Goal: Share content: Share content

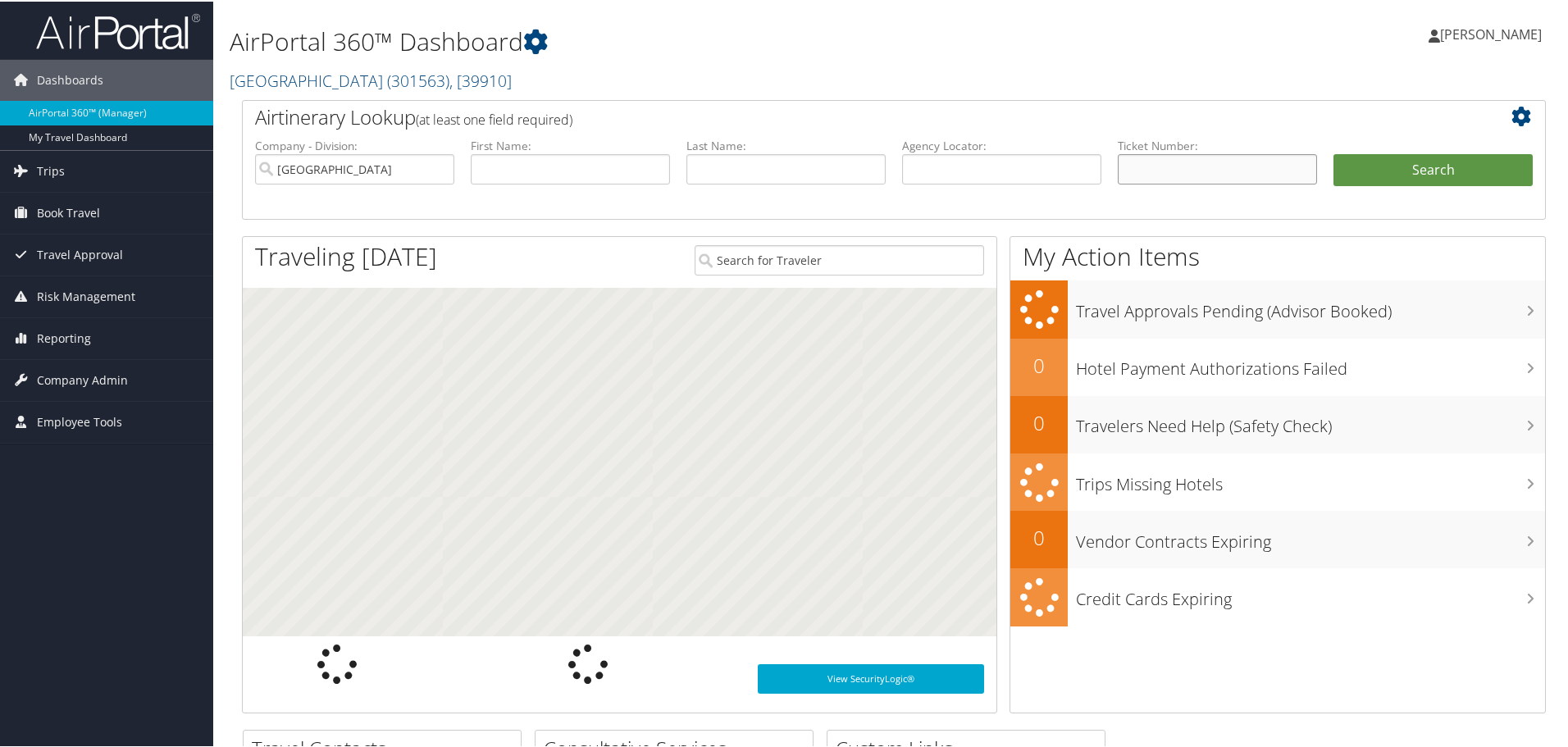
click at [1179, 170] on input "text" at bounding box center [1218, 168] width 199 height 31
paste input "6187309179235"
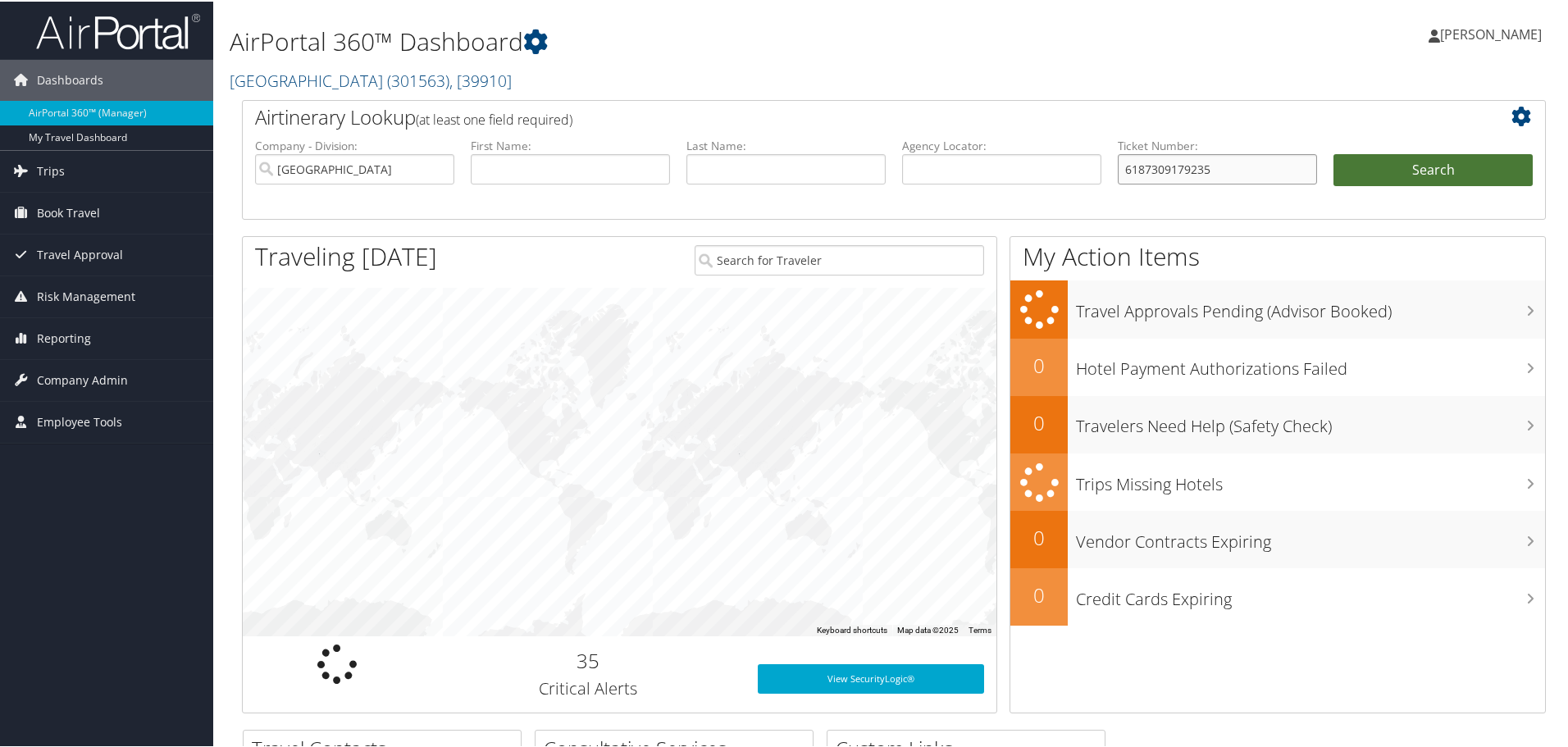
type input "6187309179235"
click at [1450, 168] on button "Search" at bounding box center [1433, 169] width 199 height 33
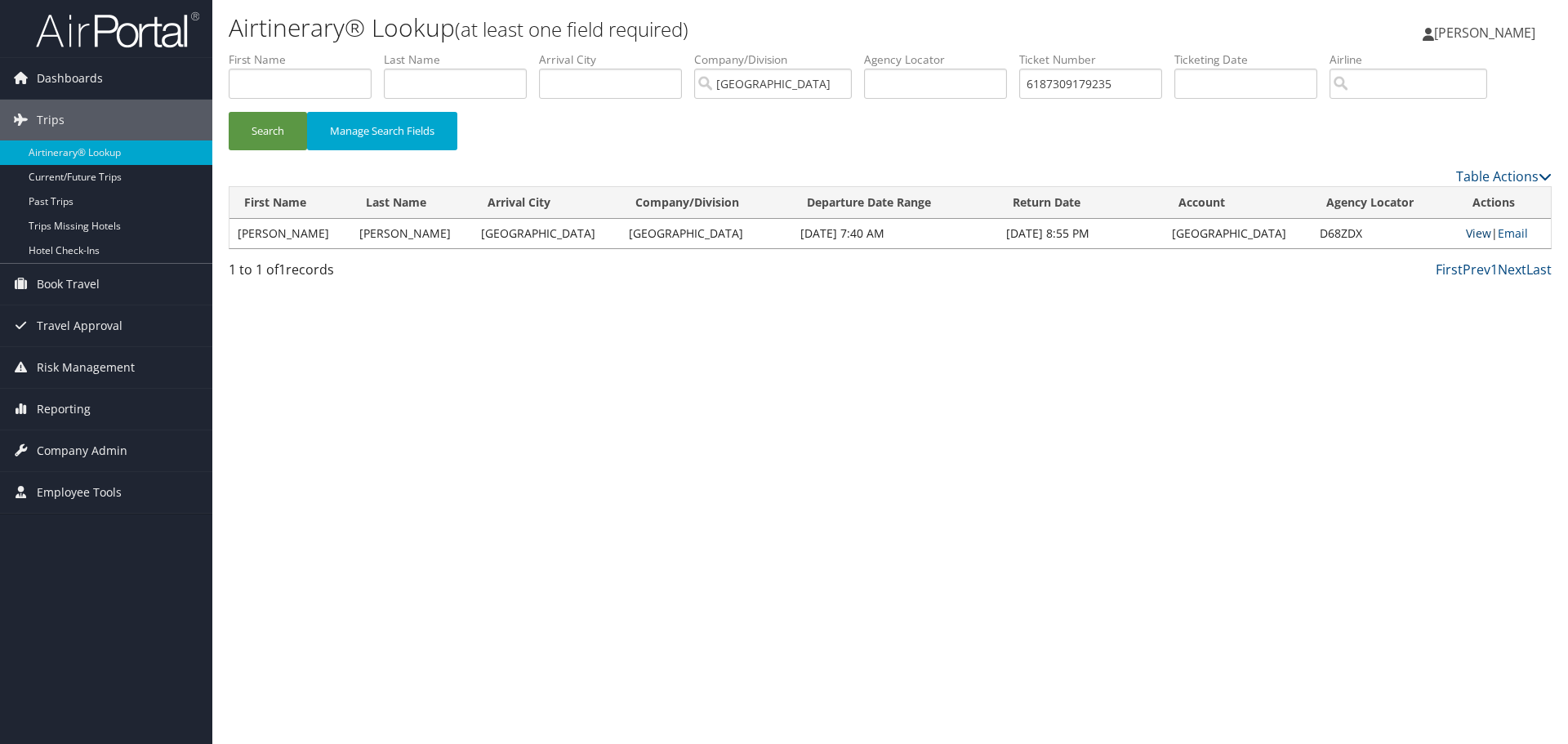
click at [1476, 231] on link "View" at bounding box center [1479, 233] width 25 height 15
click at [1075, 91] on input "6187309179235" at bounding box center [1091, 84] width 143 height 31
paste input "0017307560463"
type input "0017307560463"
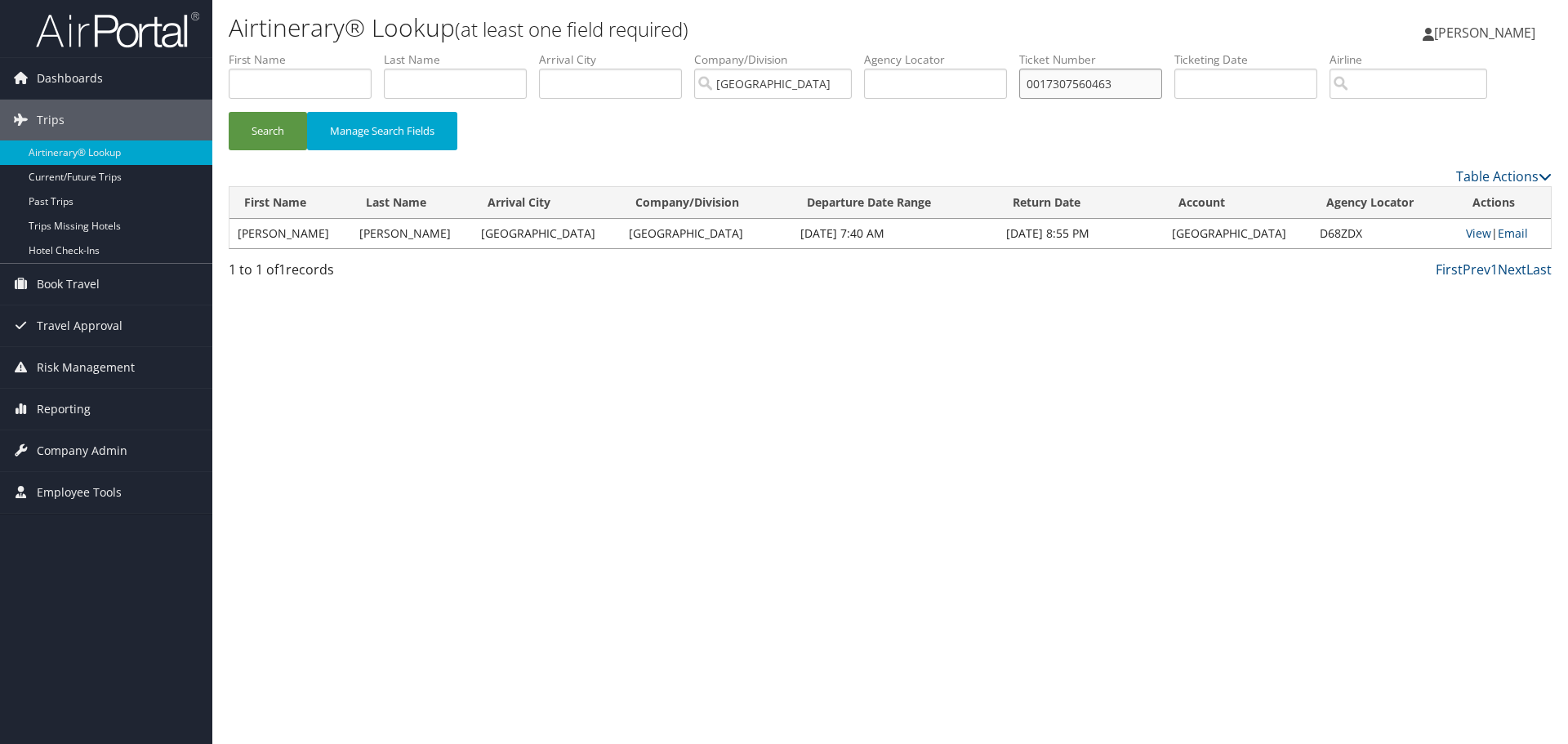
click at [229, 112] on button "Search" at bounding box center [268, 131] width 78 height 38
click at [1470, 232] on link "View" at bounding box center [1479, 233] width 25 height 15
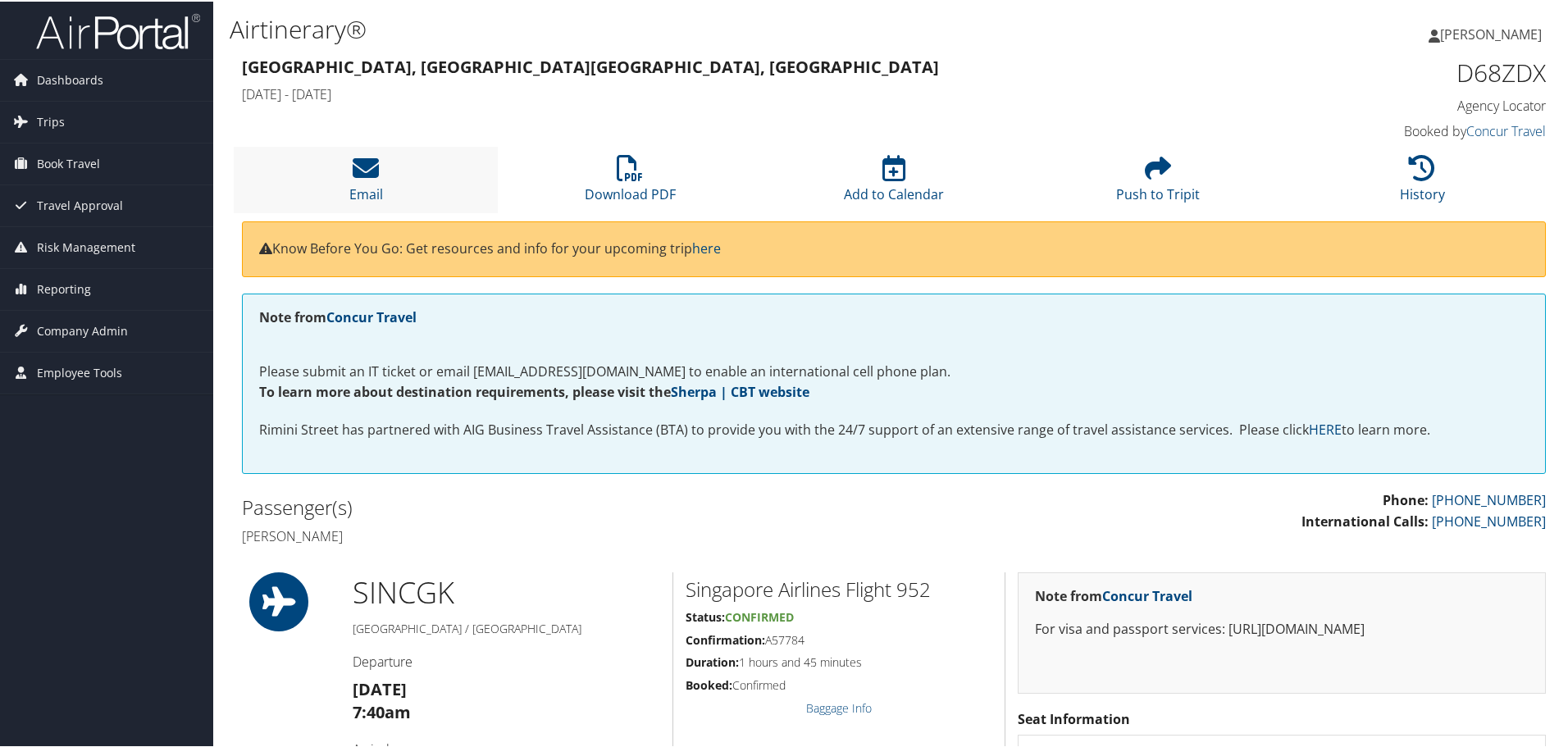
click at [376, 182] on li "Email" at bounding box center [365, 178] width 264 height 66
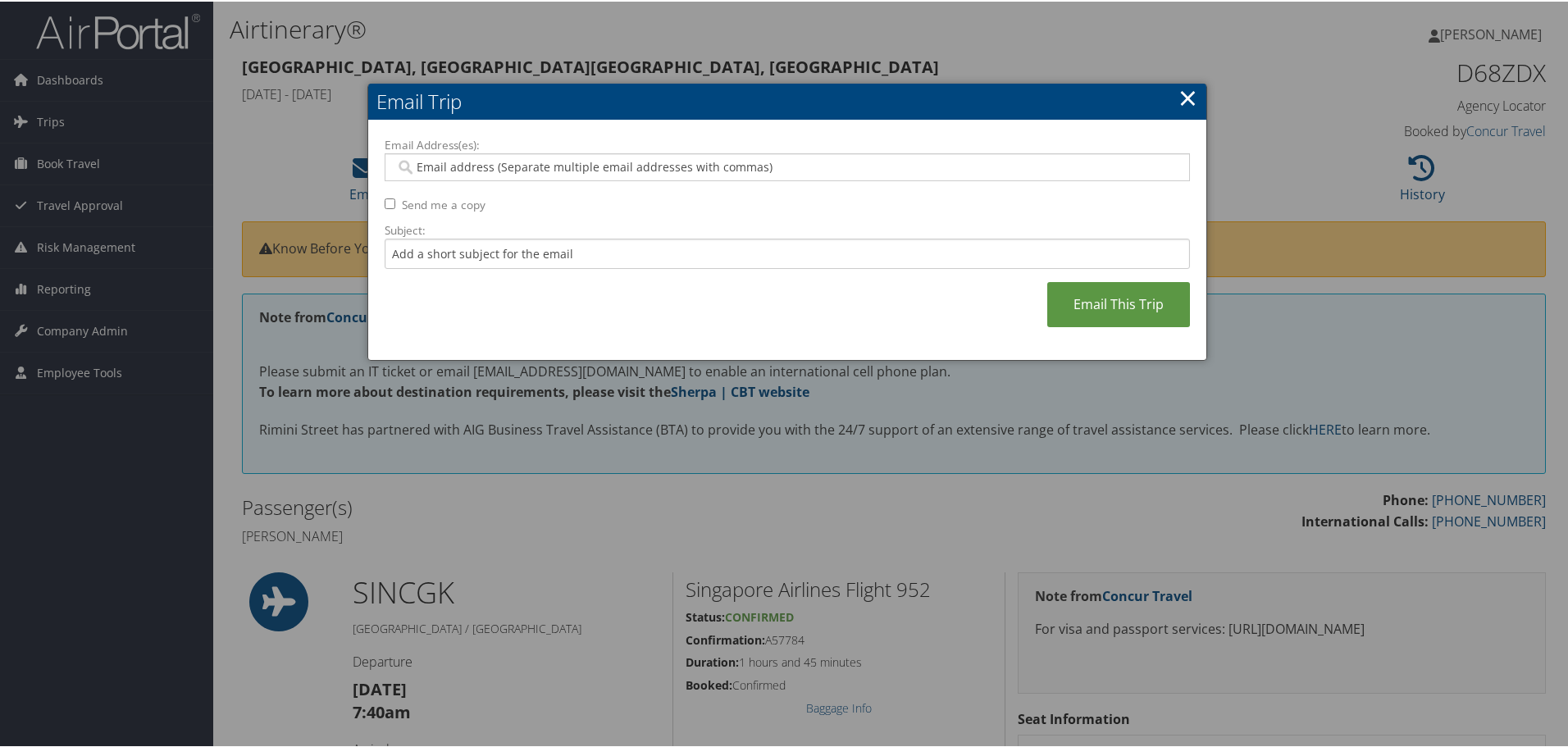
click at [457, 170] on input "Email Address(es):" at bounding box center [787, 165] width 784 height 16
type input "s"
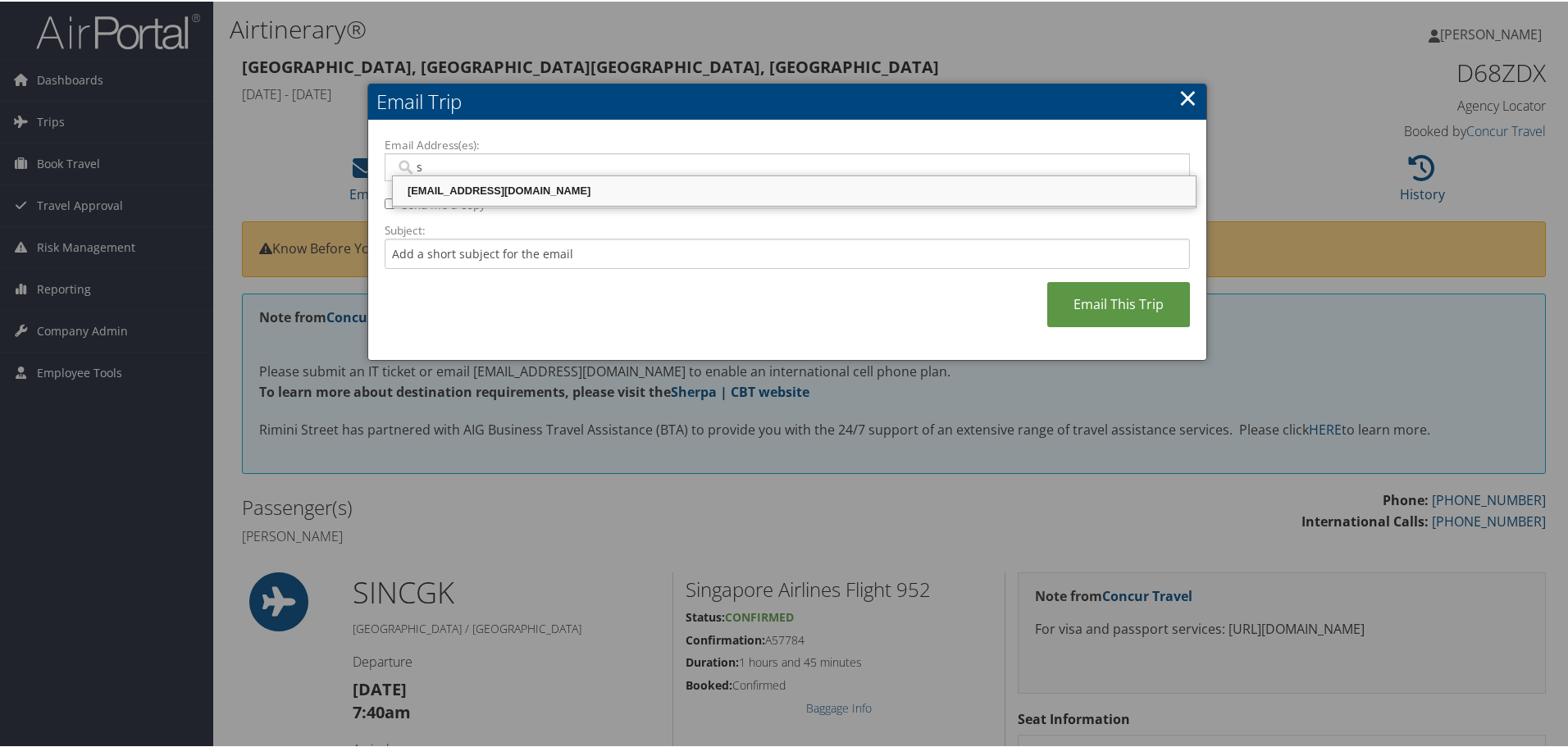
click at [455, 192] on div "srauri@riministreet.com" at bounding box center [794, 189] width 798 height 16
type input "srauri@riministreet.com"
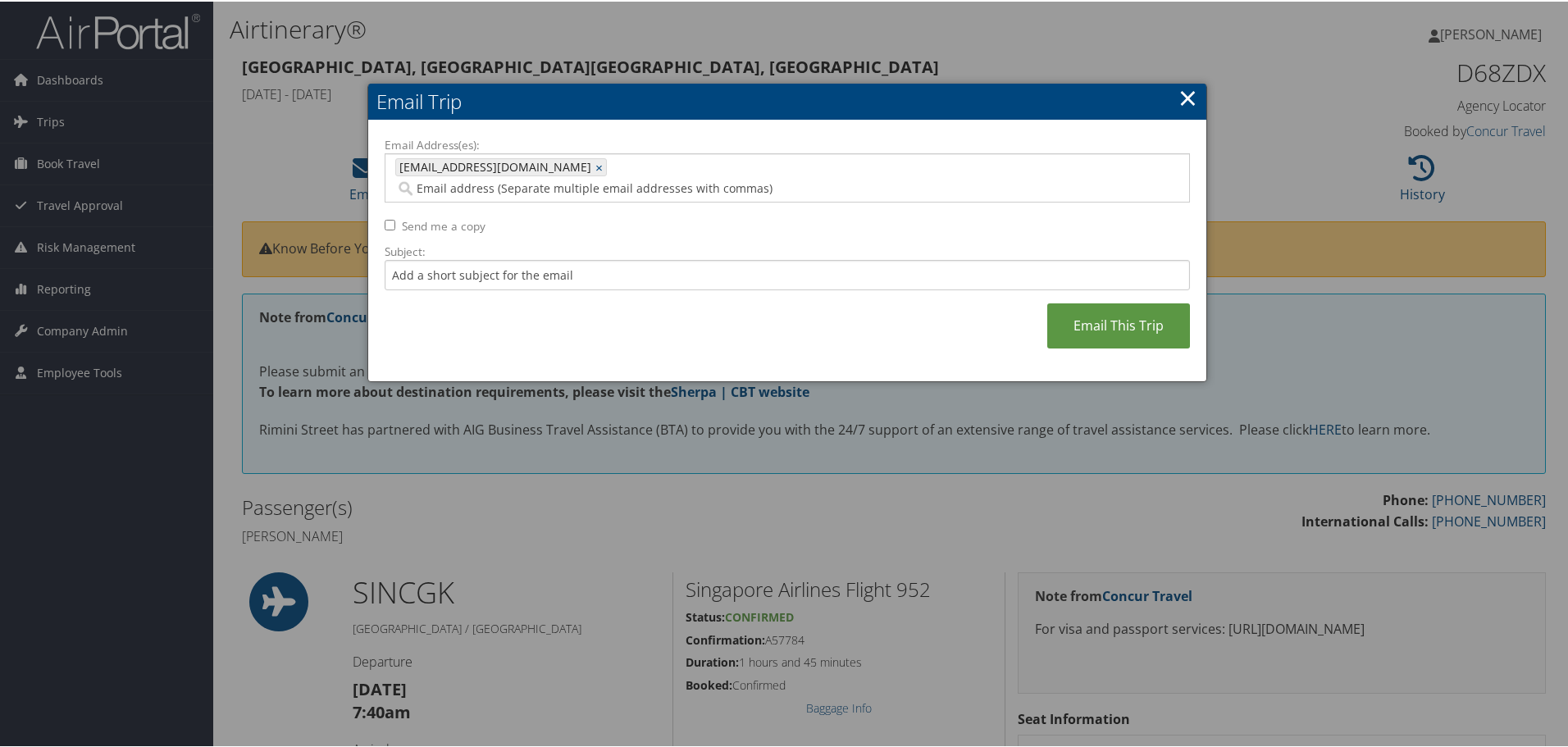
click at [403, 216] on label "Send me a copy" at bounding box center [444, 224] width 83 height 16
click at [395, 218] on input "Send me a copy" at bounding box center [390, 223] width 11 height 11
checkbox input "true"
drag, startPoint x: 1092, startPoint y: 298, endPoint x: 475, endPoint y: 328, distance: 617.7
click at [1092, 302] on link "Email This Trip" at bounding box center [1119, 324] width 143 height 45
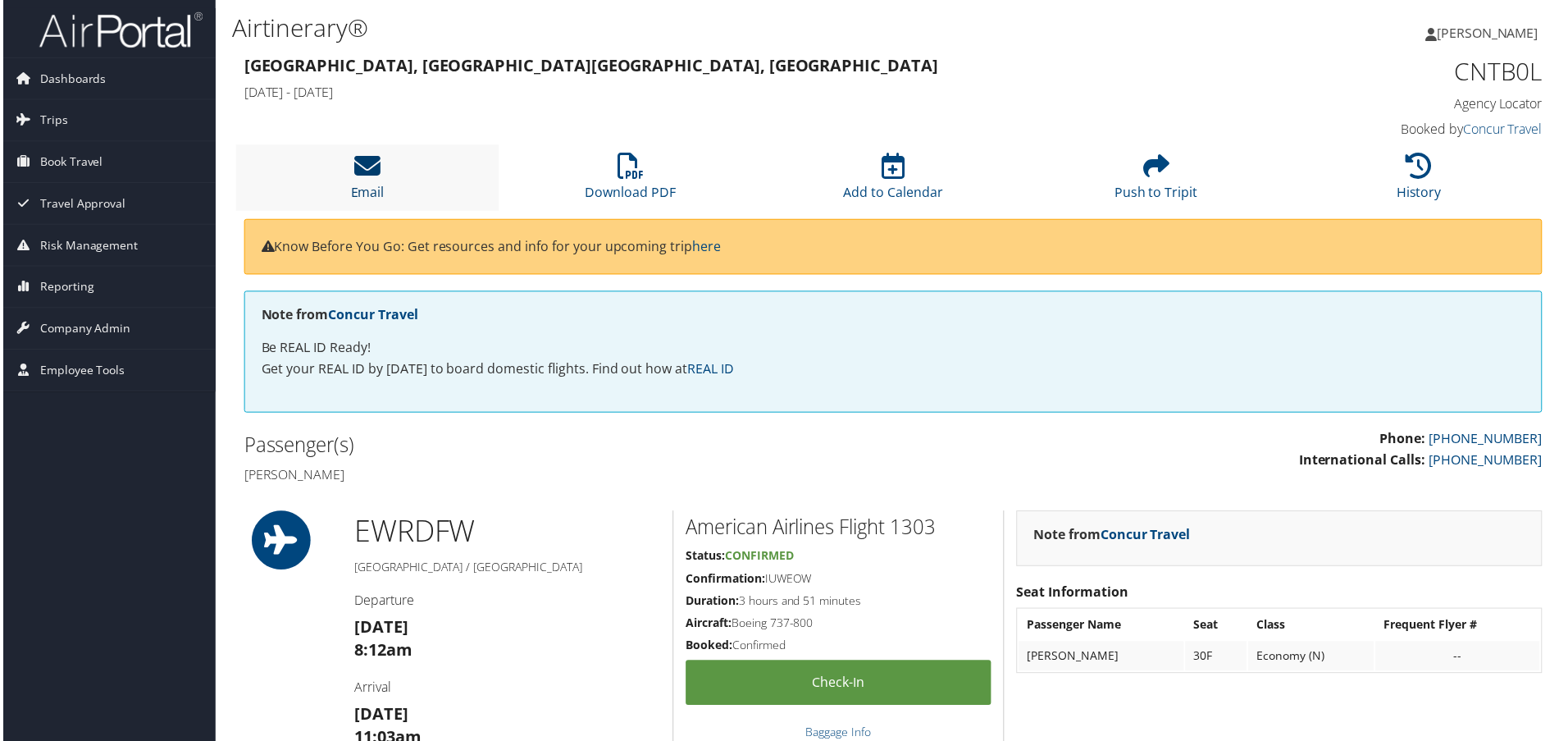
click at [375, 168] on icon at bounding box center [365, 166] width 26 height 26
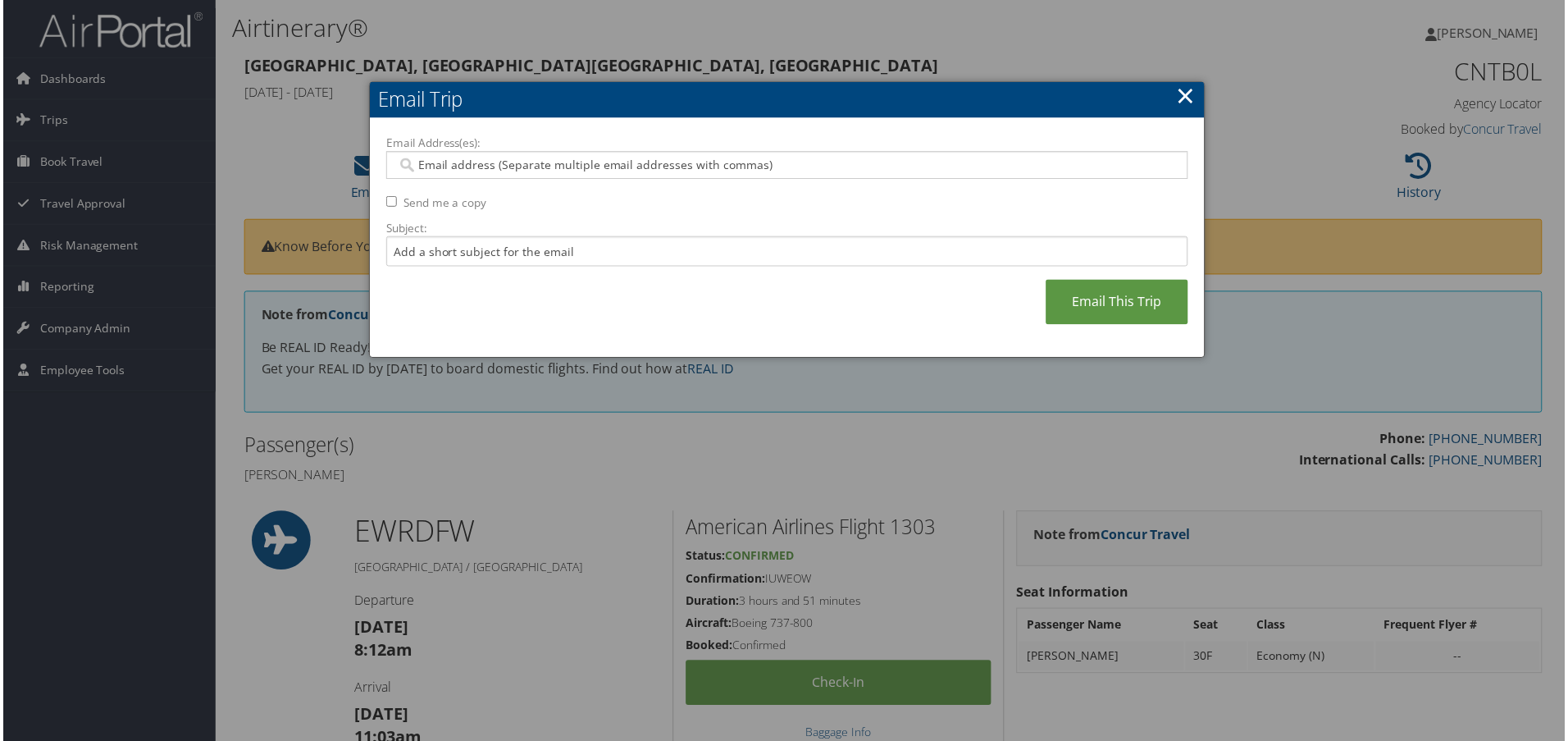
click at [464, 169] on input "Email Address(es):" at bounding box center [787, 165] width 784 height 16
type input "g"
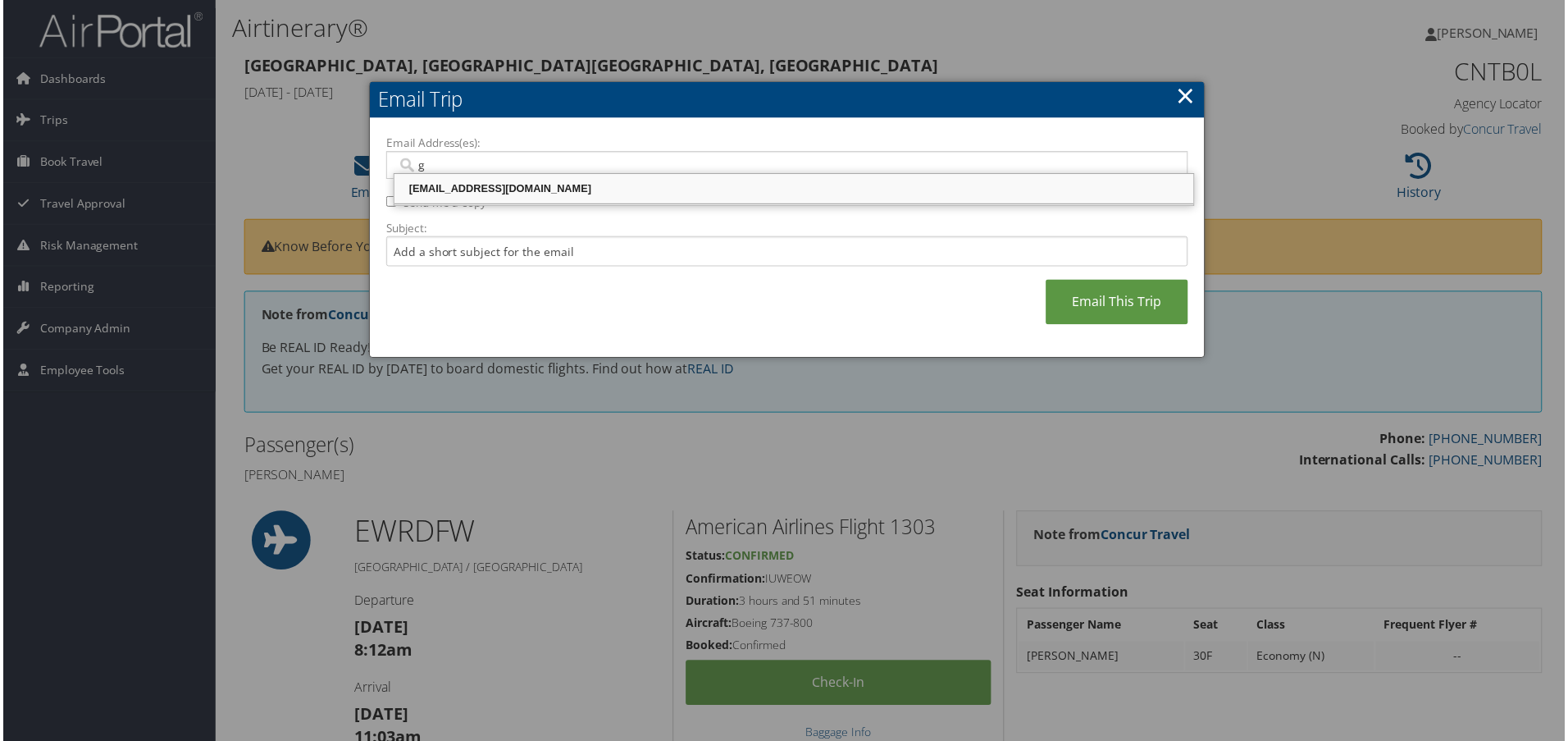
click at [459, 193] on div "[EMAIL_ADDRESS][DOMAIN_NAME]" at bounding box center [794, 189] width 798 height 16
type input "[EMAIL_ADDRESS][DOMAIN_NAME]"
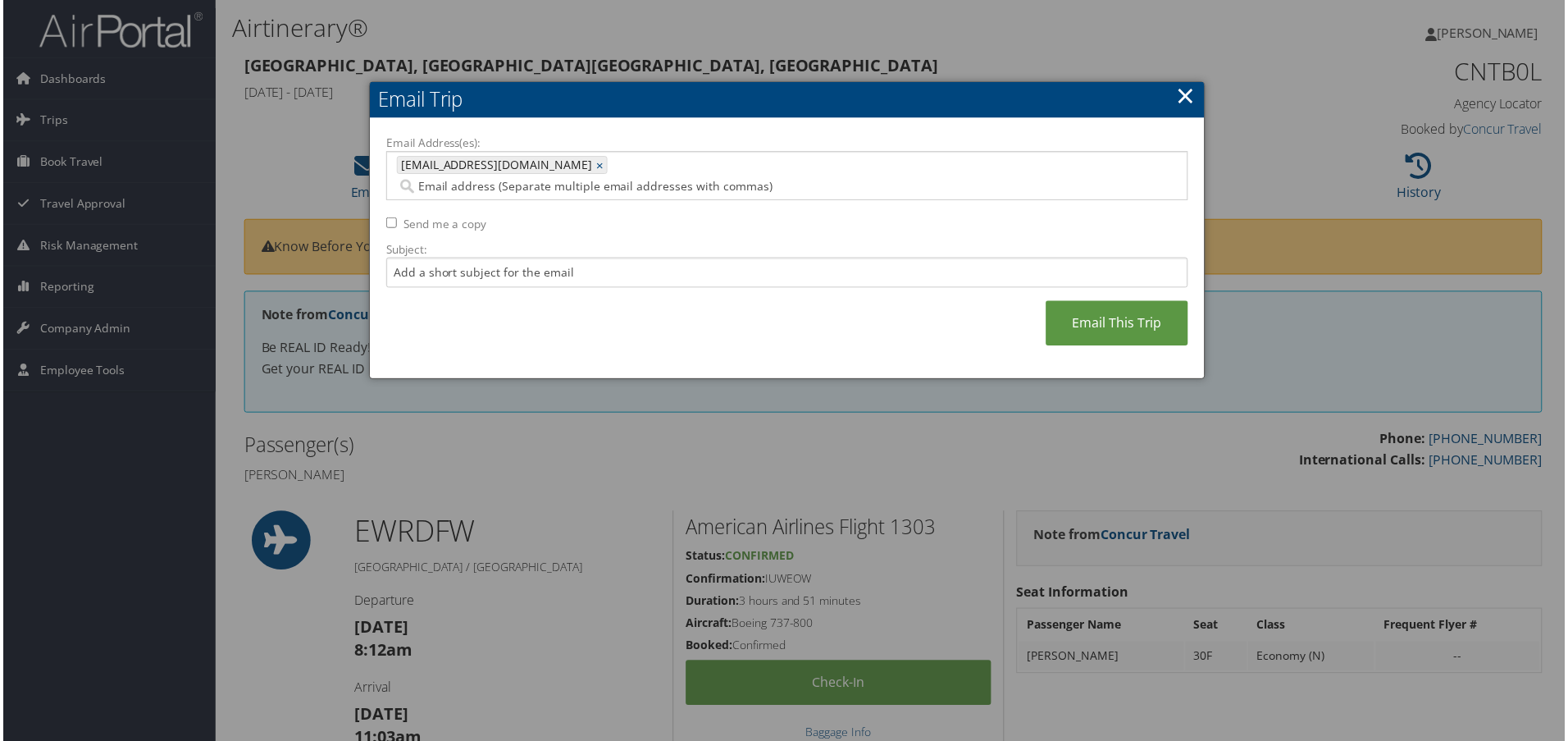
click at [426, 216] on label "Send me a copy" at bounding box center [444, 224] width 83 height 16
click at [395, 218] on input "Send me a copy" at bounding box center [390, 223] width 11 height 11
checkbox input "true"
click at [1142, 302] on link "Email This Trip" at bounding box center [1119, 324] width 143 height 45
